Goal: Check status

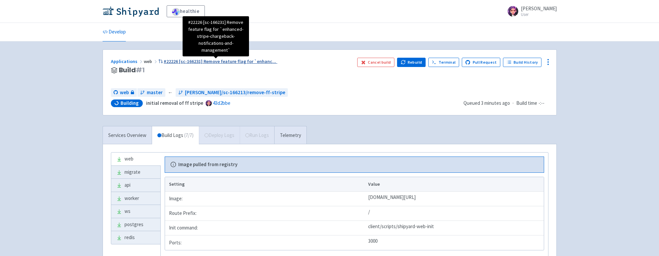
click at [218, 62] on span "#22226 [sc-166231] Remove feature flag for `enhanc ..." at bounding box center [220, 61] width 113 height 6
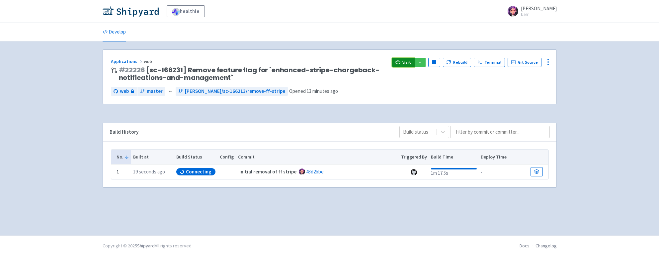
click at [405, 61] on link "Visit" at bounding box center [403, 62] width 23 height 9
